Goal: Task Accomplishment & Management: Use online tool/utility

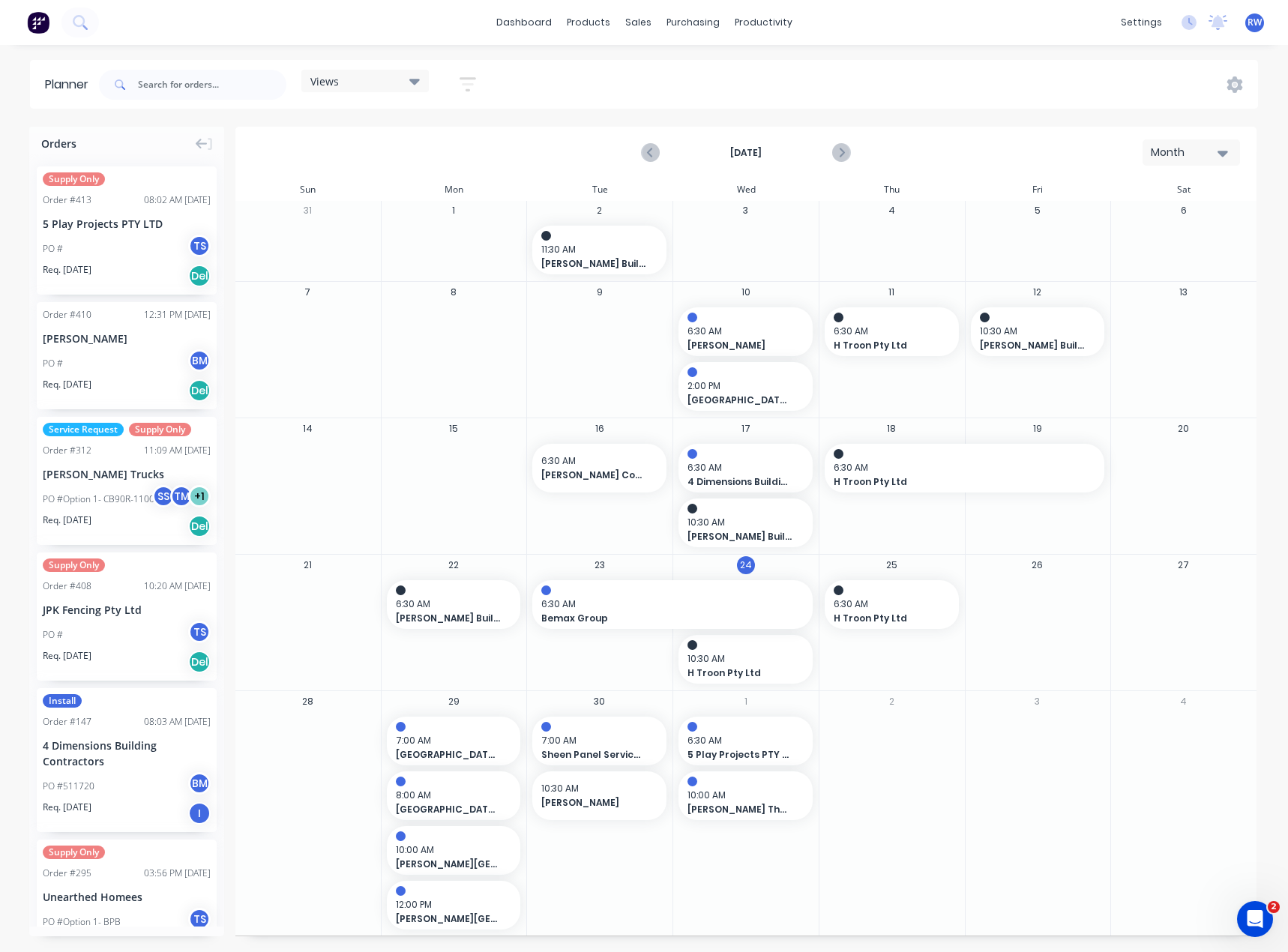
scroll to position [2, 0]
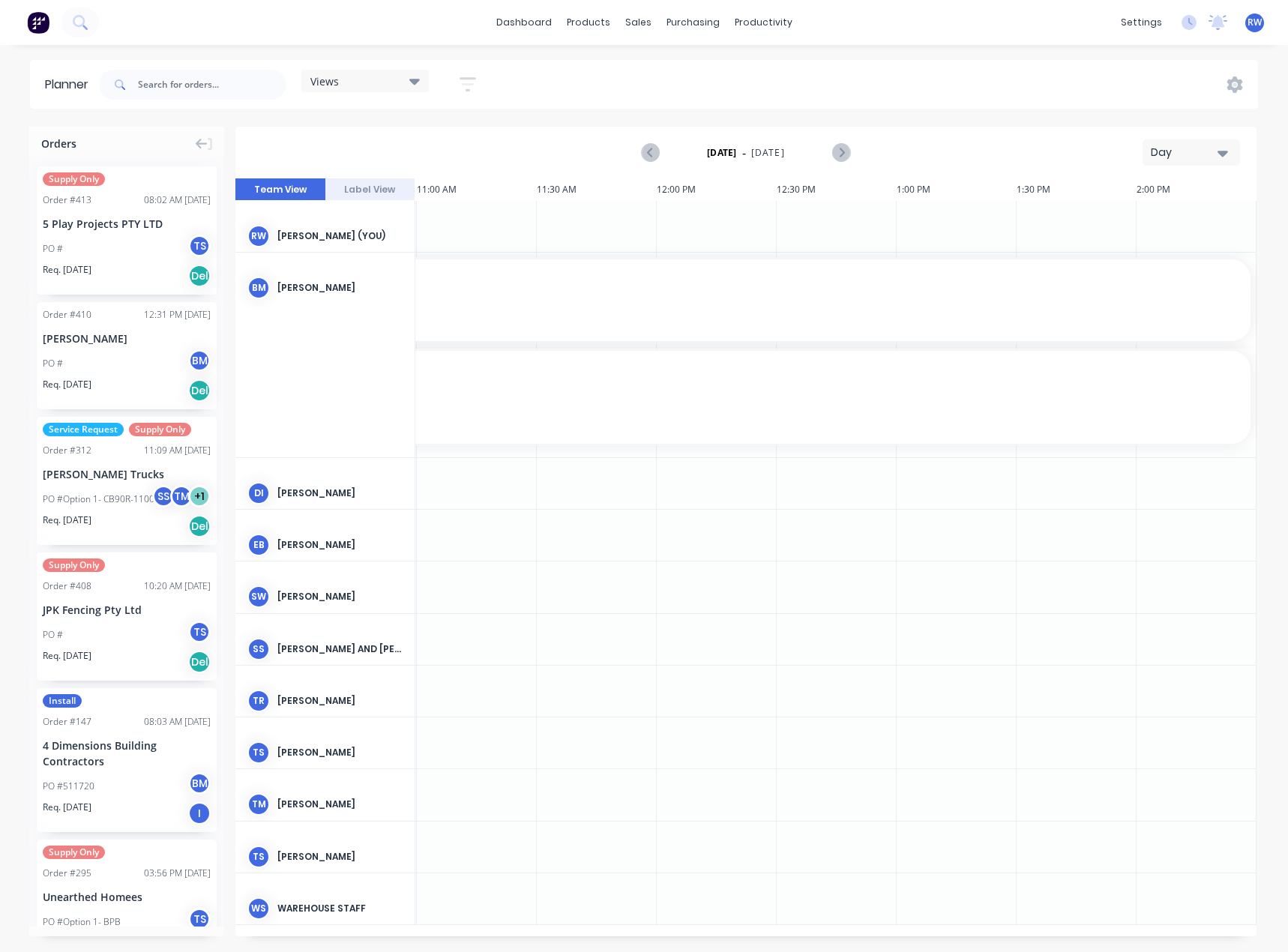
click at [1223, 148] on icon "button" at bounding box center [1222, 153] width 11 height 16
click at [1140, 251] on div "Month" at bounding box center [1164, 252] width 149 height 30
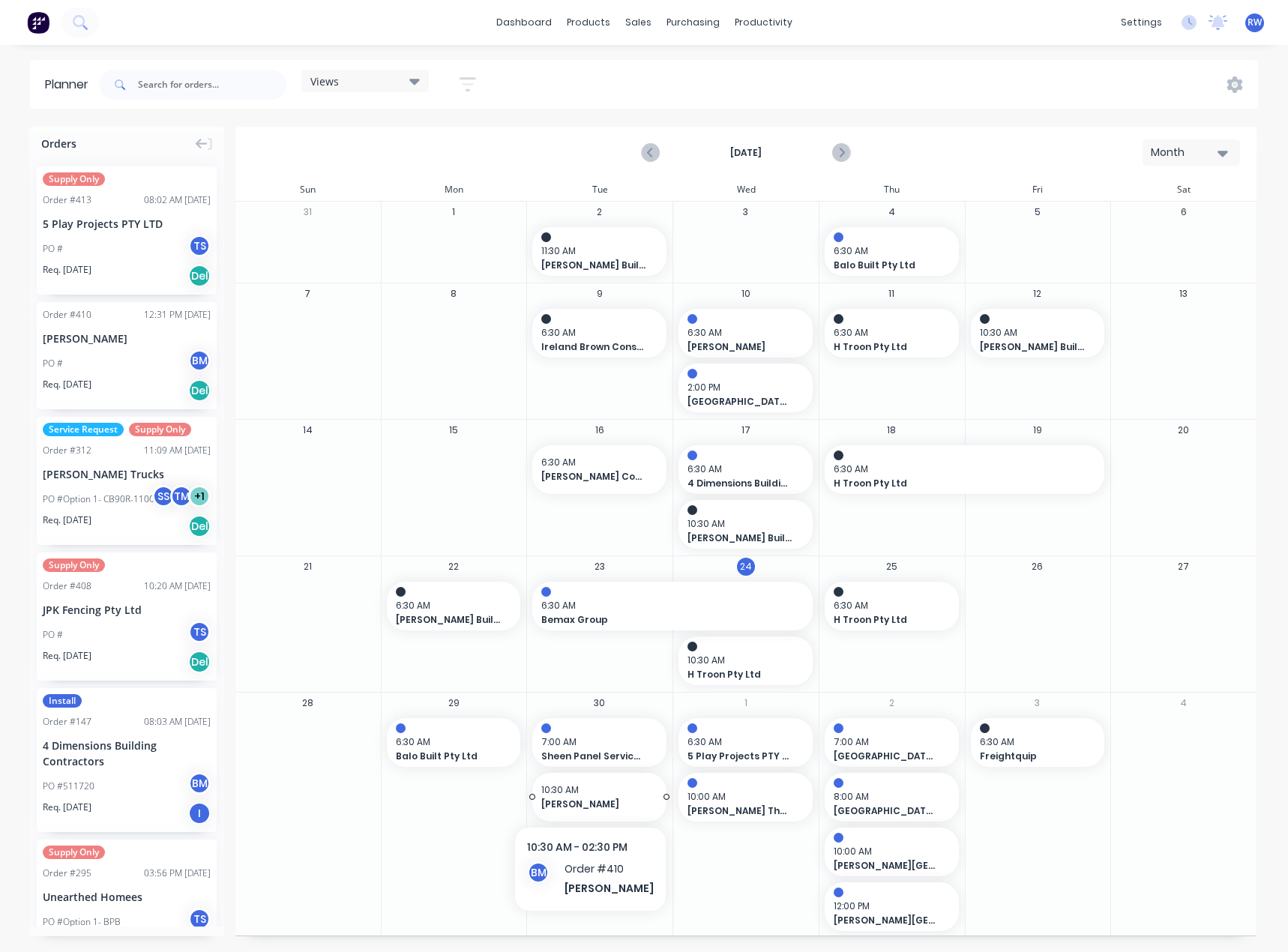
click at [582, 805] on span "[PERSON_NAME]" at bounding box center [593, 805] width 104 height 14
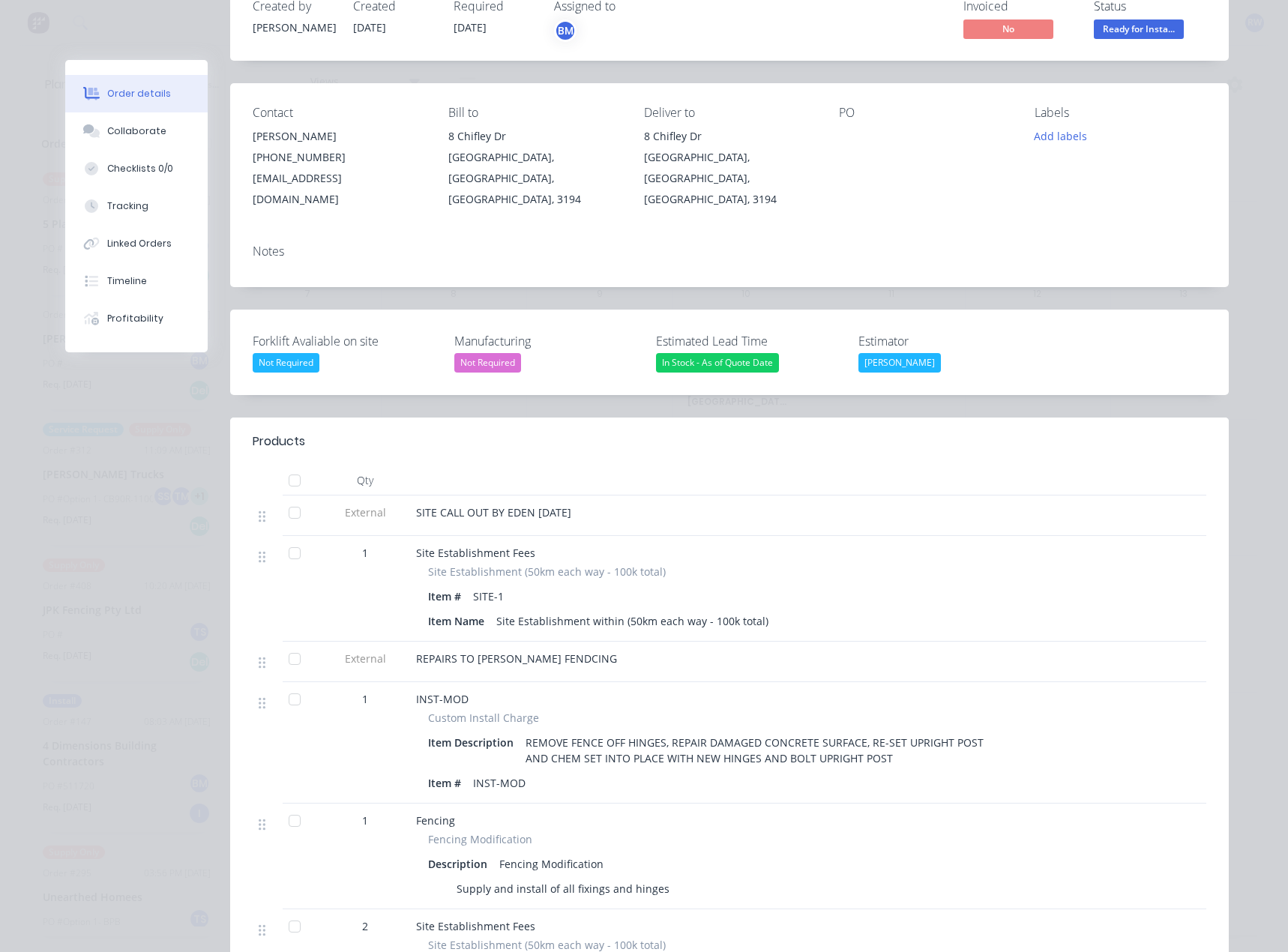
scroll to position [75, 0]
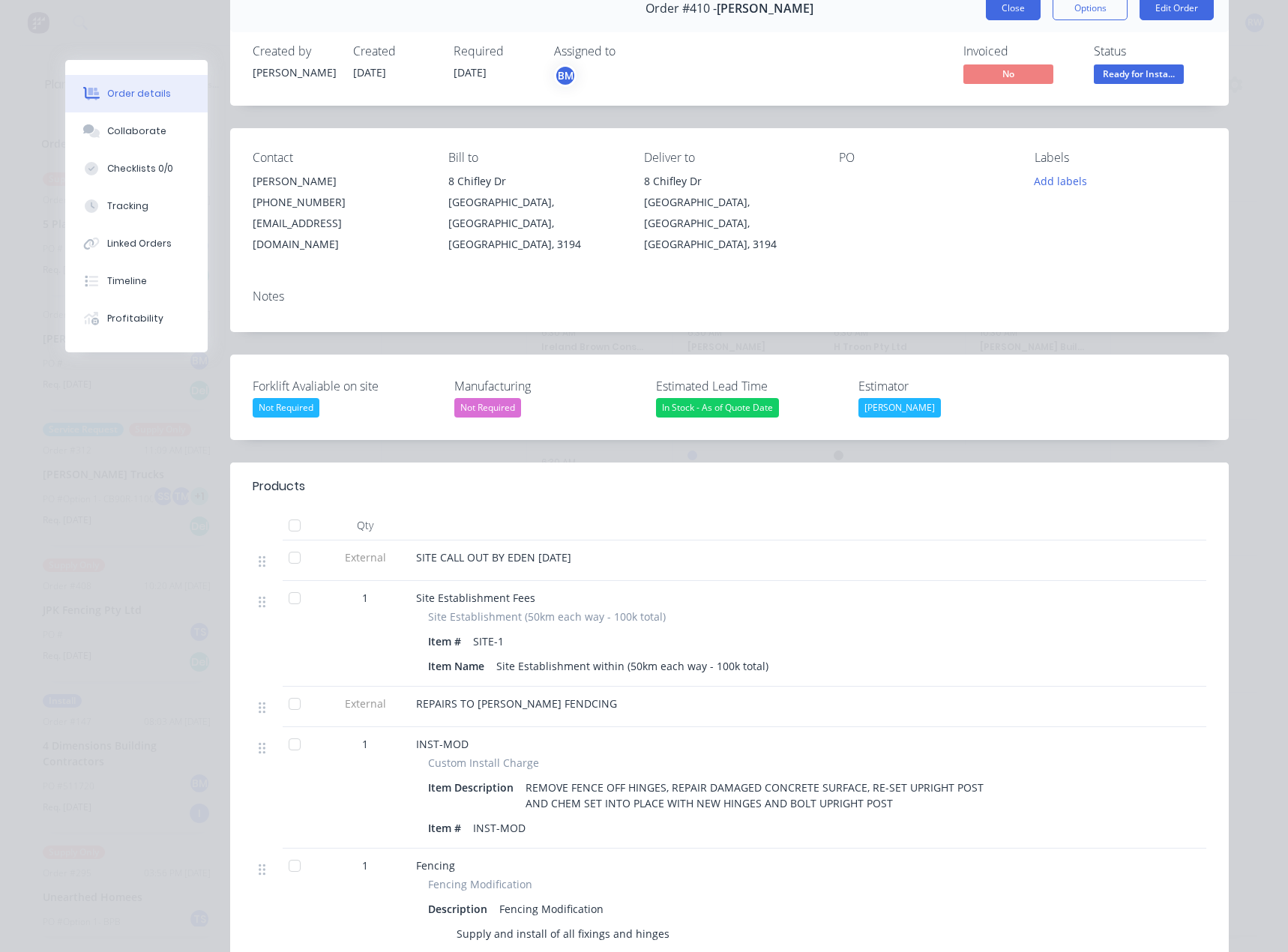
click at [1014, 12] on button "Close" at bounding box center [1013, 8] width 55 height 24
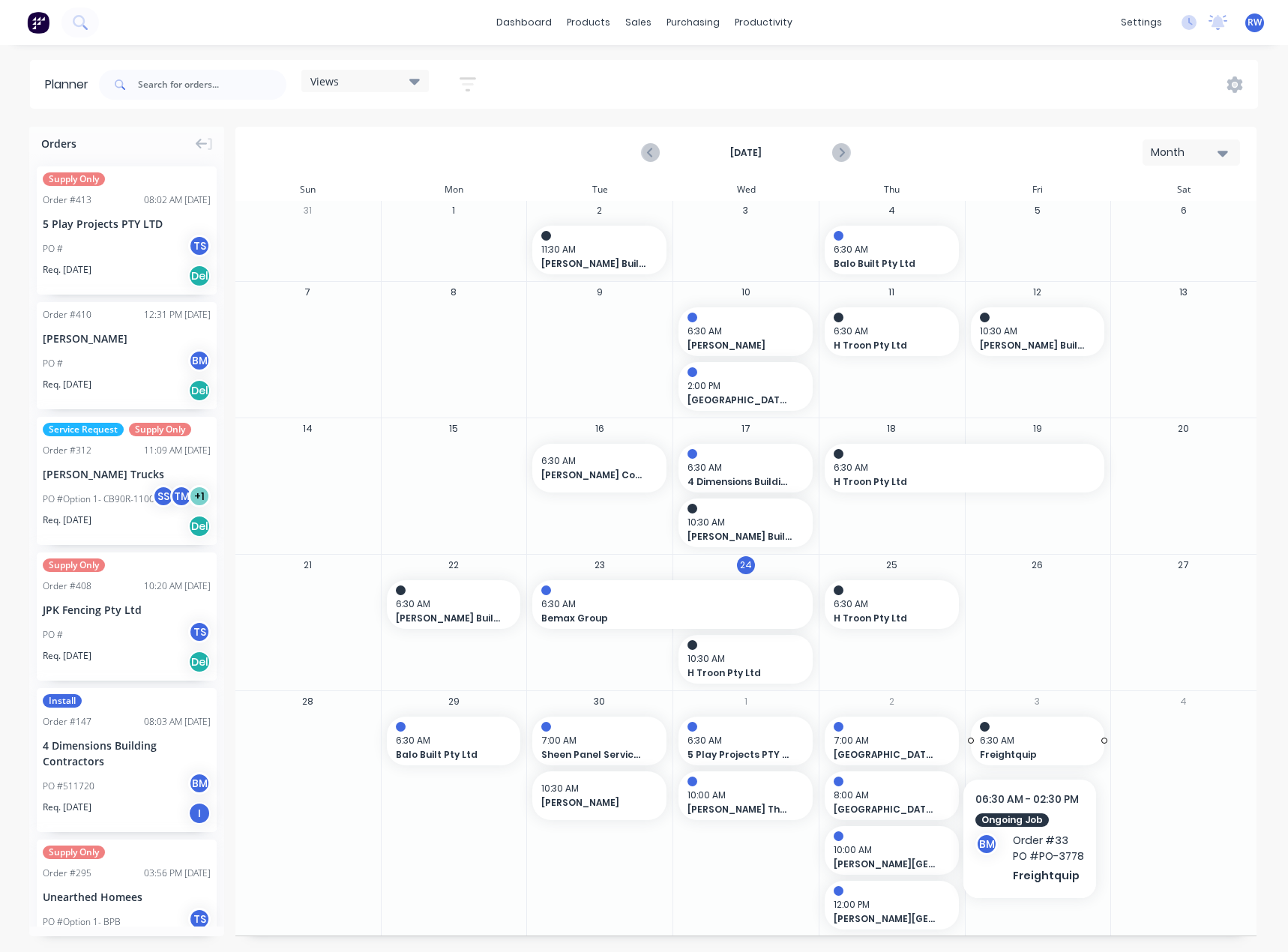
scroll to position [2, 0]
click at [1043, 745] on span "6:30 AM" at bounding box center [1034, 740] width 109 height 14
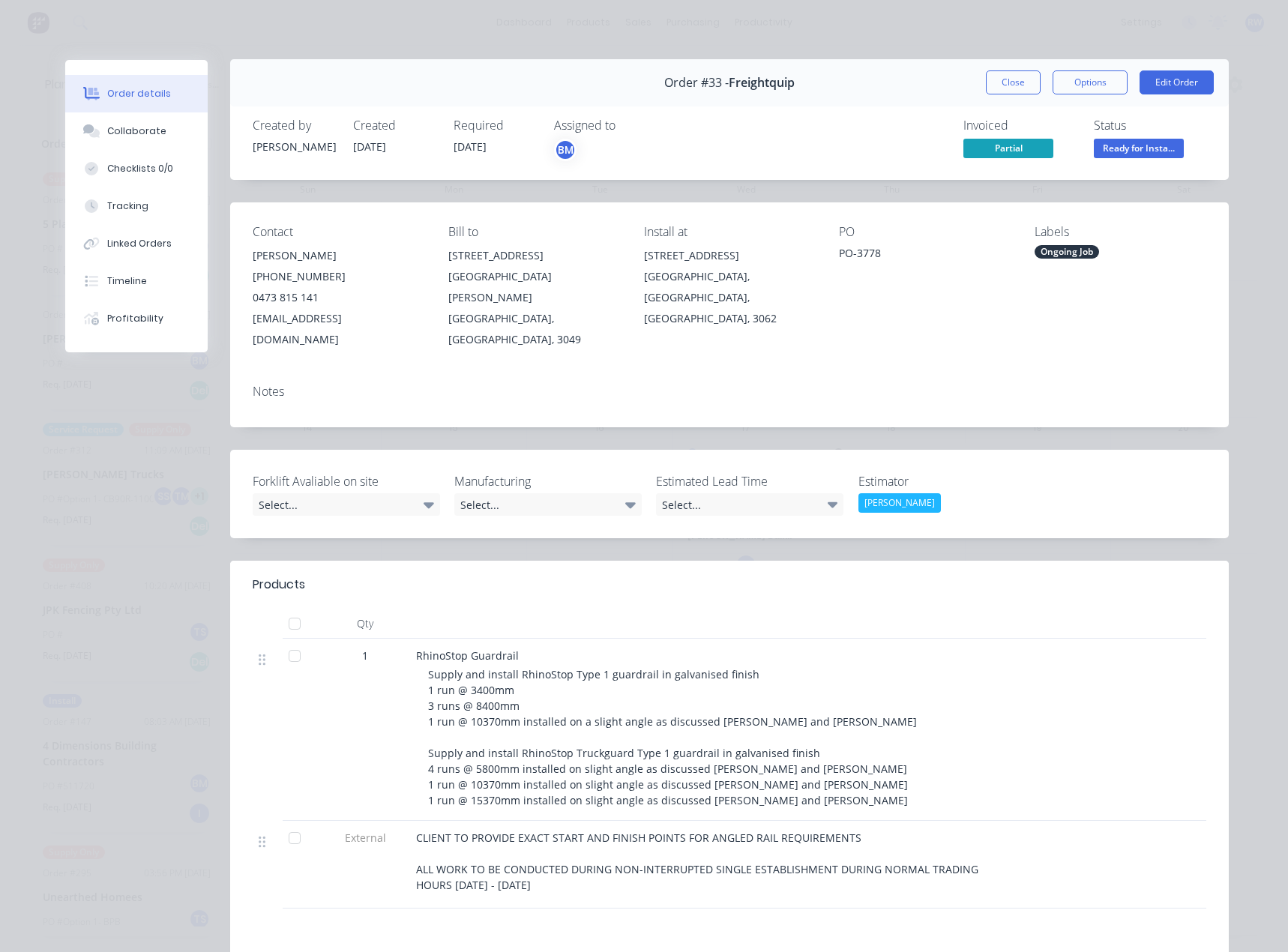
scroll to position [0, 0]
click at [1007, 89] on button "Close" at bounding box center [1013, 83] width 55 height 24
